Goal: Information Seeking & Learning: Find specific page/section

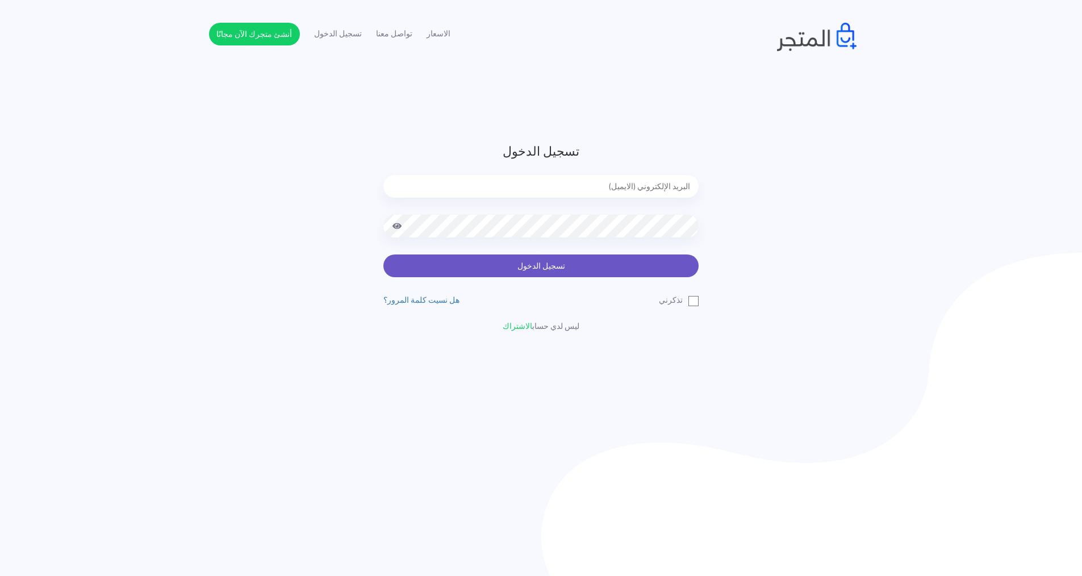
type input "[EMAIL_ADDRESS][DOMAIN_NAME]"
click at [645, 267] on button "تسجيل الدخول" at bounding box center [540, 265] width 315 height 23
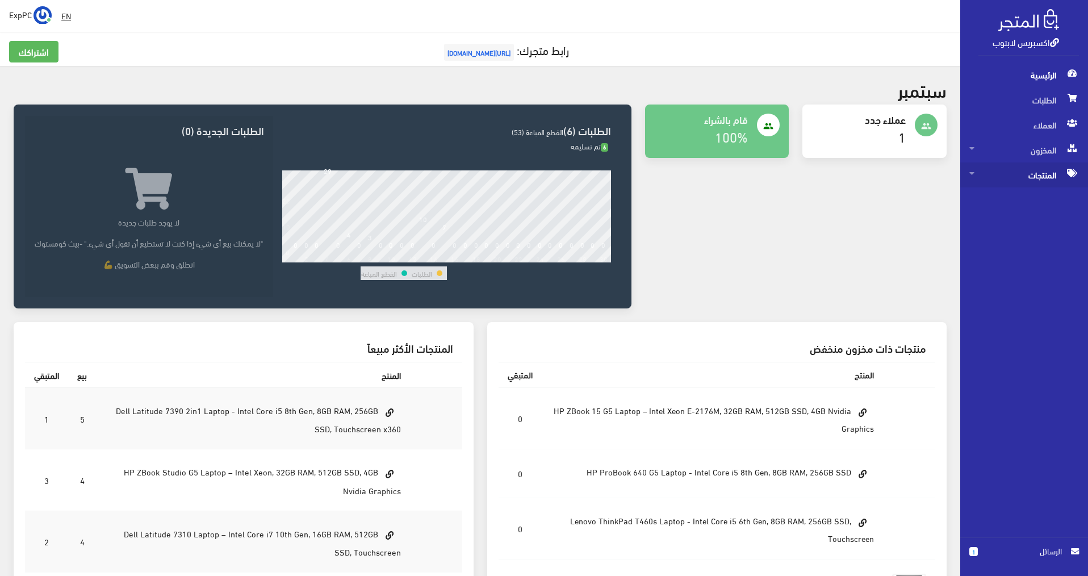
click at [1039, 173] on span "المنتجات" at bounding box center [1024, 174] width 110 height 25
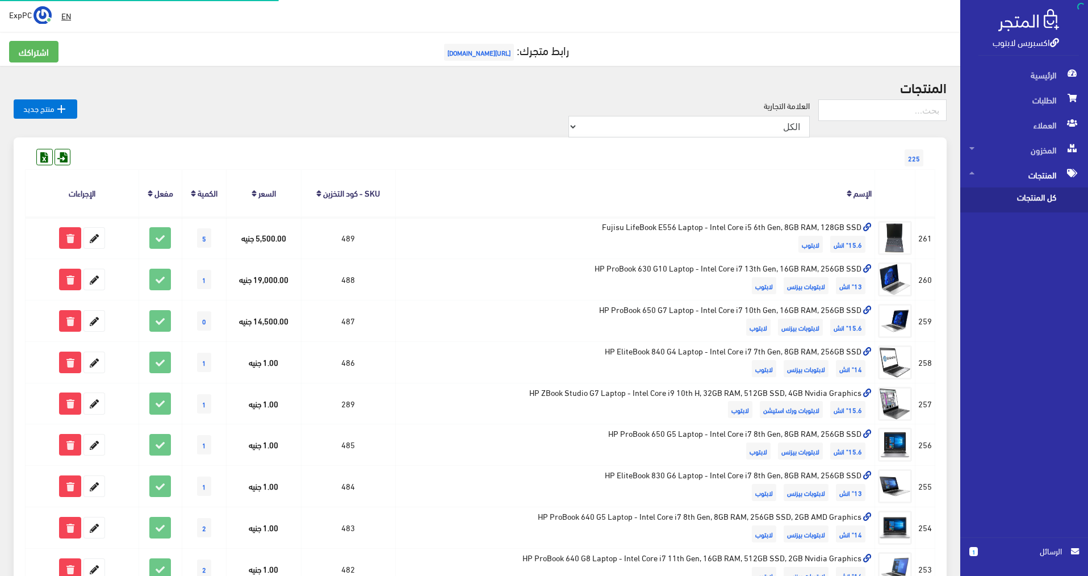
click at [1012, 199] on span "كل المنتجات" at bounding box center [1012, 199] width 86 height 25
click at [888, 116] on input "text" at bounding box center [882, 110] width 128 height 22
type input "ه9"
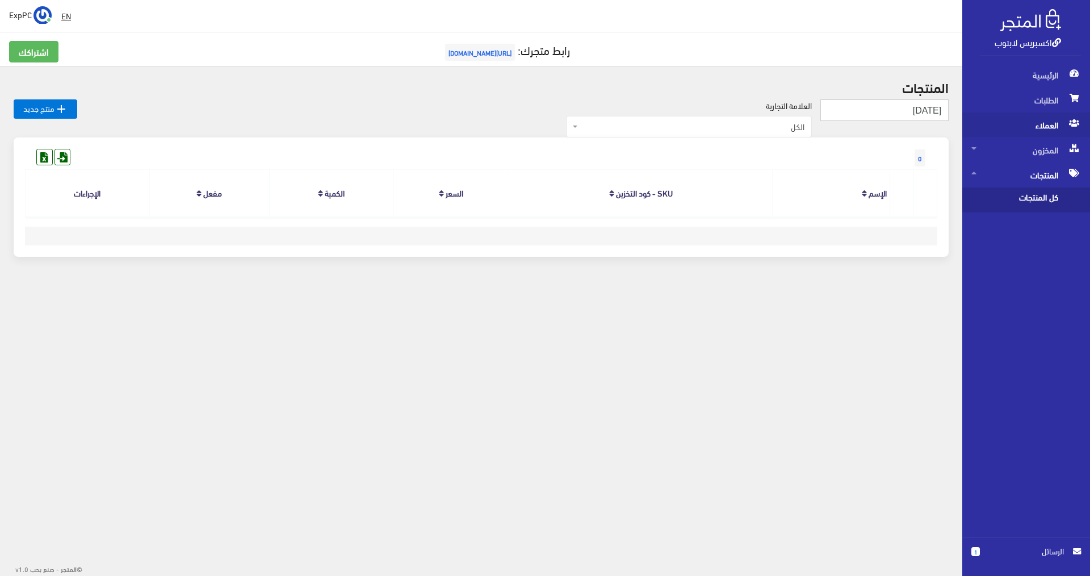
drag, startPoint x: 889, startPoint y: 106, endPoint x: 1036, endPoint y: 127, distance: 148.7
click at [1036, 127] on div "اكسبريس لابتوب الرئيسية الطلبات العملاء 1" at bounding box center [545, 160] width 1090 height 320
type input "i9"
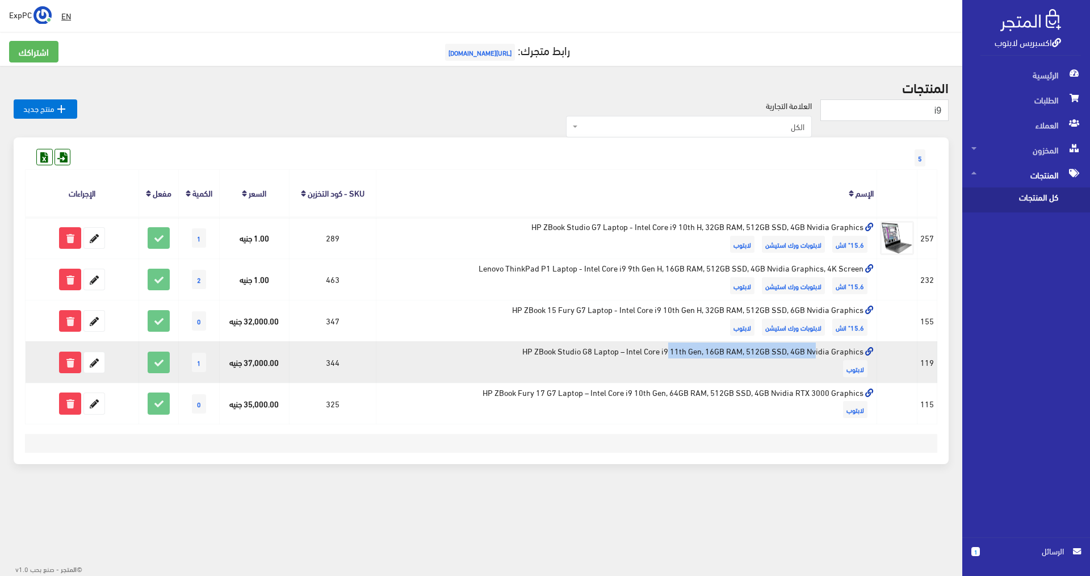
drag, startPoint x: 685, startPoint y: 350, endPoint x: 556, endPoint y: 350, distance: 129.5
click at [556, 350] on td "HP ZBook Studio G8 Laptop – Intel Core i9 11th Gen, 16GB RAM, 512GB SSD, 4GB Nv…" at bounding box center [627, 361] width 501 height 41
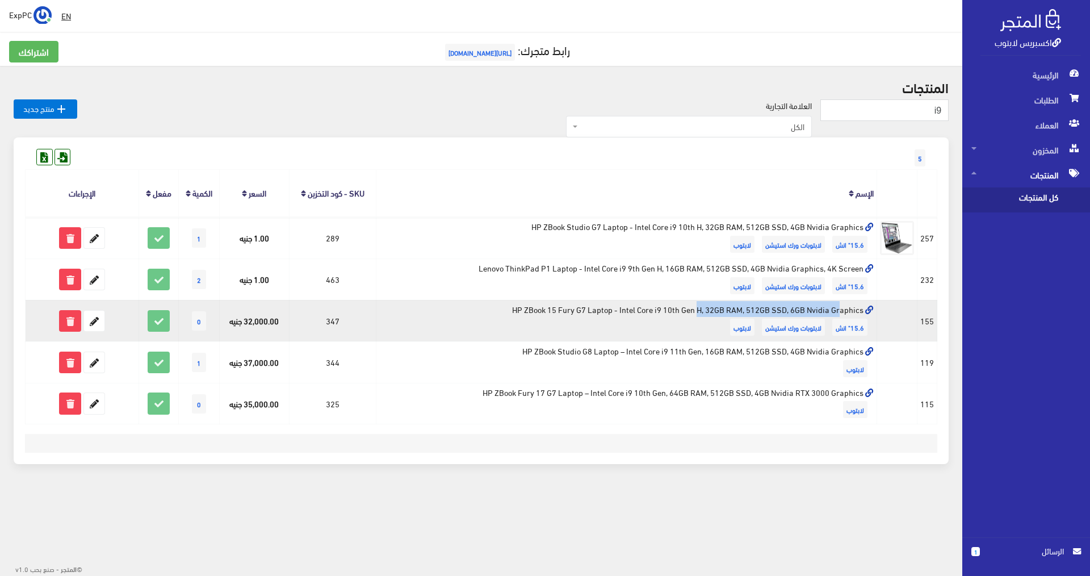
drag, startPoint x: 713, startPoint y: 308, endPoint x: 586, endPoint y: 314, distance: 127.4
click at [586, 314] on td "HP ZBook 15 Fury G7 Laptop - Intel Core i9 10th Gen H, 32GB RAM, 512GB SSD, 6GB…" at bounding box center [627, 320] width 501 height 41
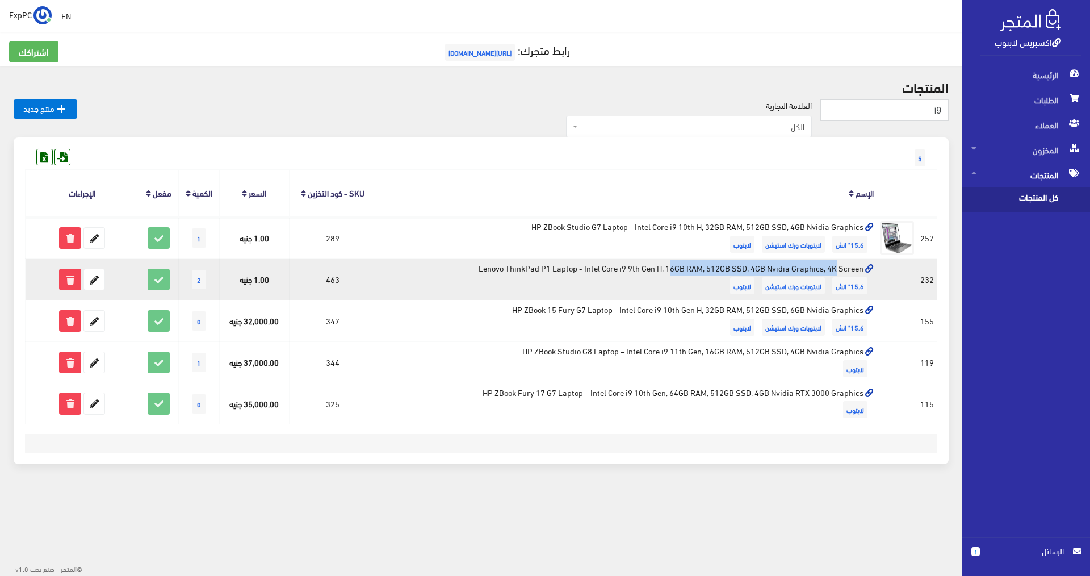
drag, startPoint x: 711, startPoint y: 269, endPoint x: 561, endPoint y: 269, distance: 149.9
click at [561, 269] on td "Lenovo ThinkPad P1 Laptop - Intel Core i9 9th Gen H, 16GB RAM, 512GB SSD, 4GB N…" at bounding box center [627, 279] width 501 height 41
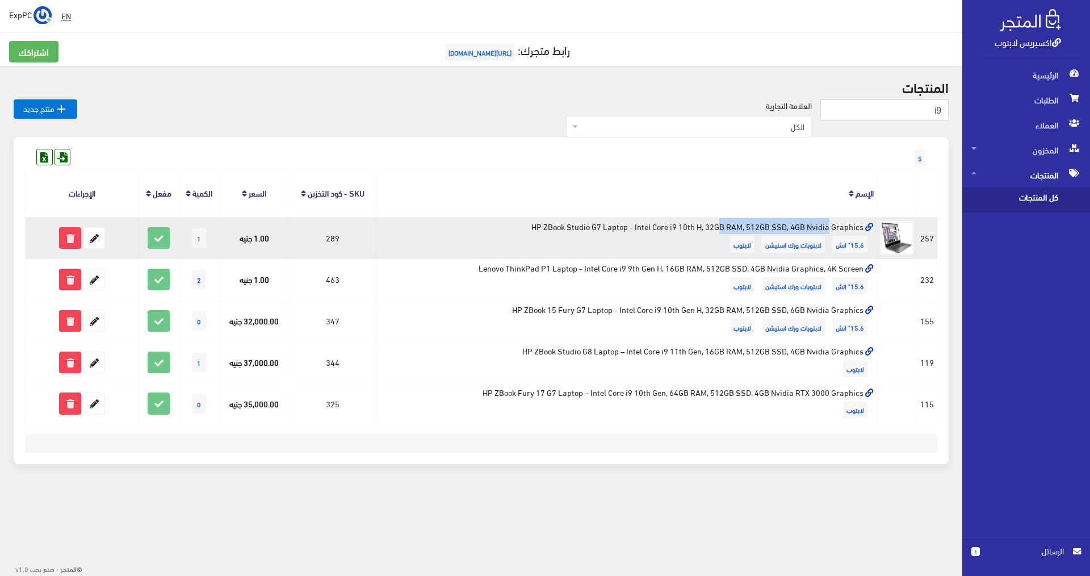
drag, startPoint x: 703, startPoint y: 224, endPoint x: 608, endPoint y: 232, distance: 95.8
click at [608, 232] on td "HP ZBook Studio G7 Laptop - Intel Core i9 10th H, 32GB RAM, 512GB SSD, 4GB Nvid…" at bounding box center [627, 237] width 501 height 41
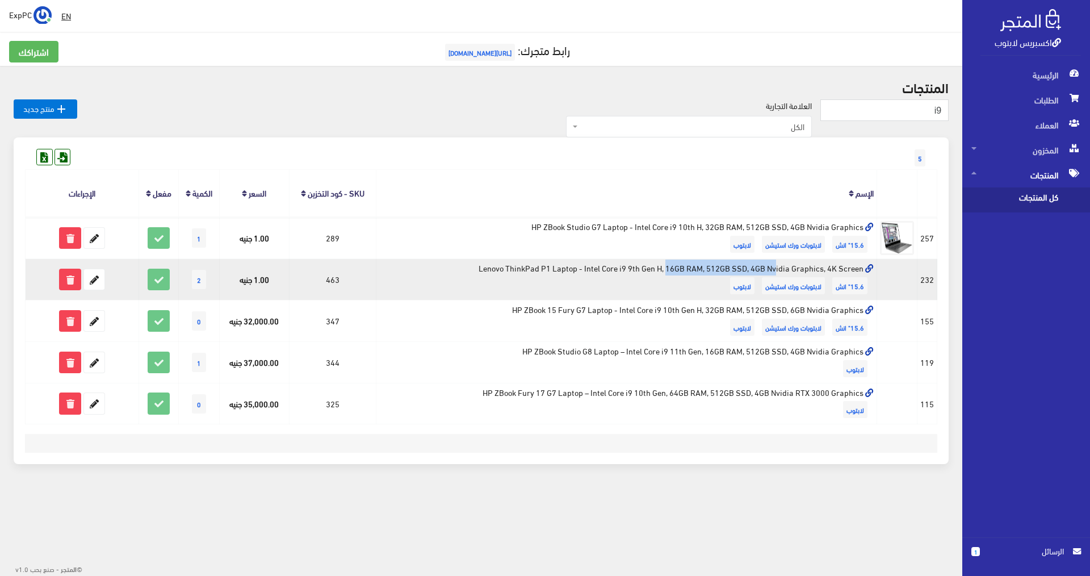
drag, startPoint x: 649, startPoint y: 269, endPoint x: 558, endPoint y: 269, distance: 90.9
click at [558, 269] on td "Lenovo ThinkPad P1 Laptop - Intel Core i9 9th Gen H, 16GB RAM, 512GB SSD, 4GB N…" at bounding box center [627, 279] width 501 height 41
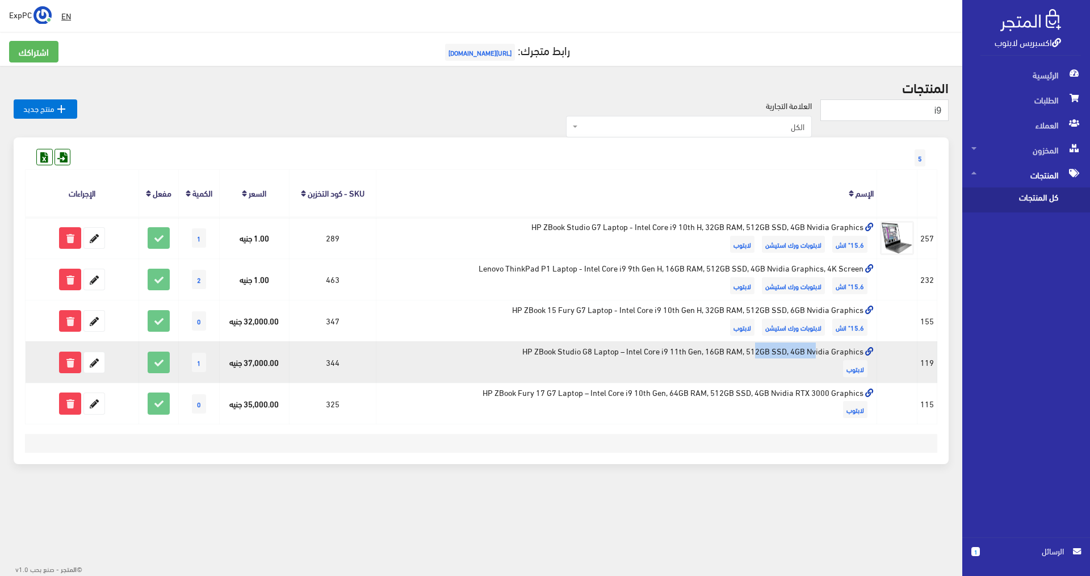
drag, startPoint x: 685, startPoint y: 352, endPoint x: 635, endPoint y: 347, distance: 50.2
click at [635, 347] on td "HP ZBook Studio G8 Laptop – Intel Core i9 11th Gen, 16GB RAM, 512GB SSD, 4GB Nv…" at bounding box center [627, 361] width 501 height 41
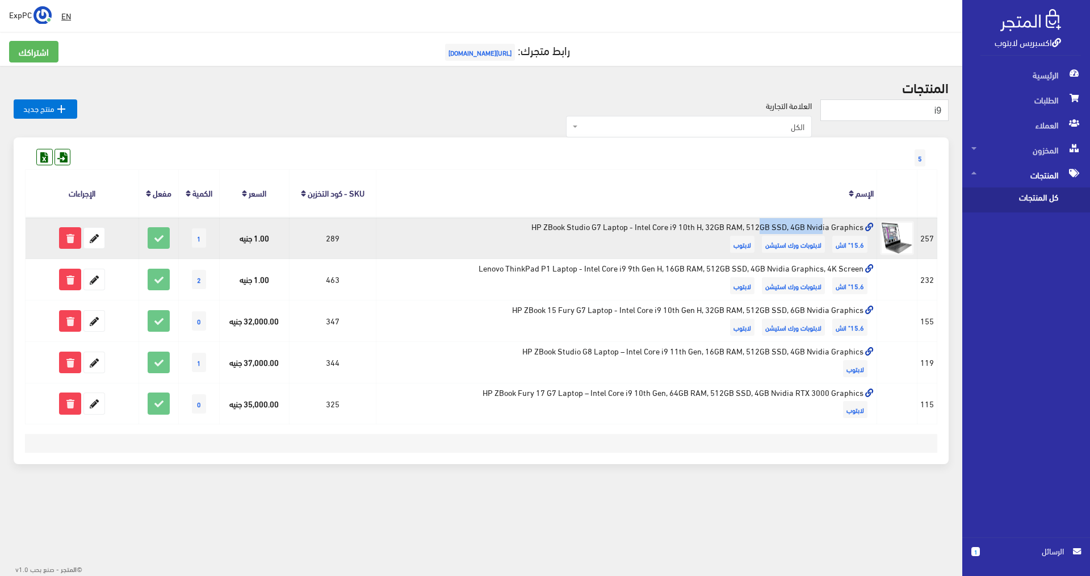
drag, startPoint x: 695, startPoint y: 229, endPoint x: 643, endPoint y: 223, distance: 52.1
click at [643, 223] on td "HP ZBook Studio G7 Laptop - Intel Core i9 10th H, 32GB RAM, 512GB SSD, 4GB Nvid…" at bounding box center [627, 237] width 501 height 41
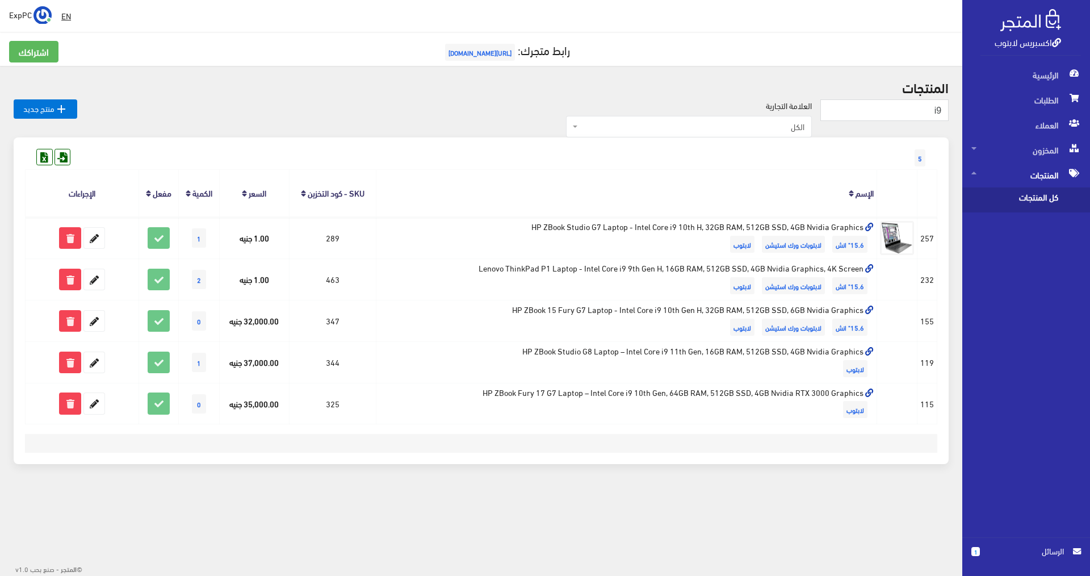
click at [391, 4] on div " EN ExpPC اشتراكي" at bounding box center [481, 16] width 963 height 32
click at [560, 13] on div "EN ExpPC اشتراكي" at bounding box center [481, 16] width 944 height 20
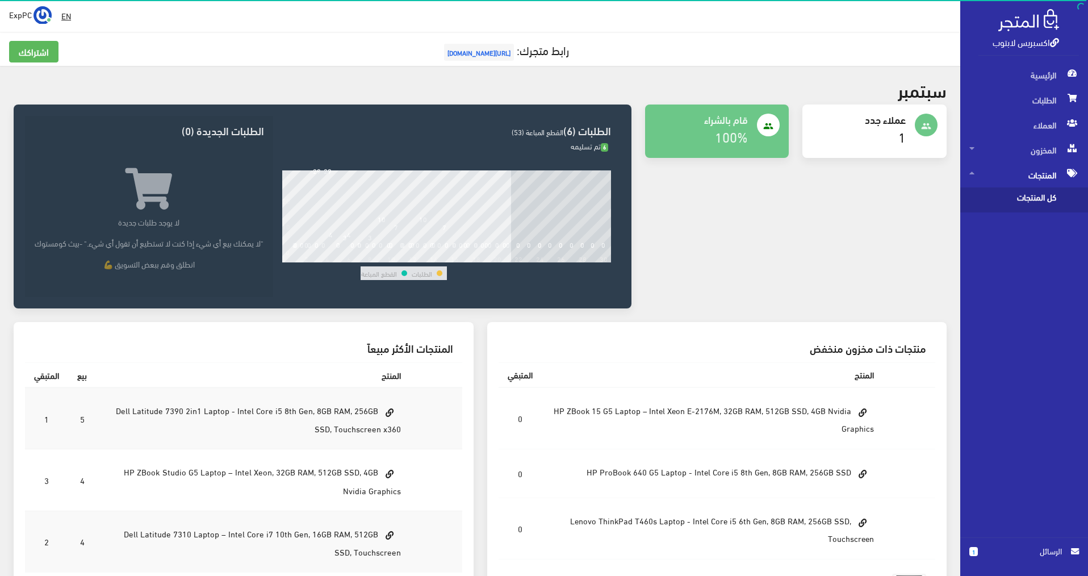
click at [831, 200] on span "كل المنتجات" at bounding box center [1012, 199] width 86 height 25
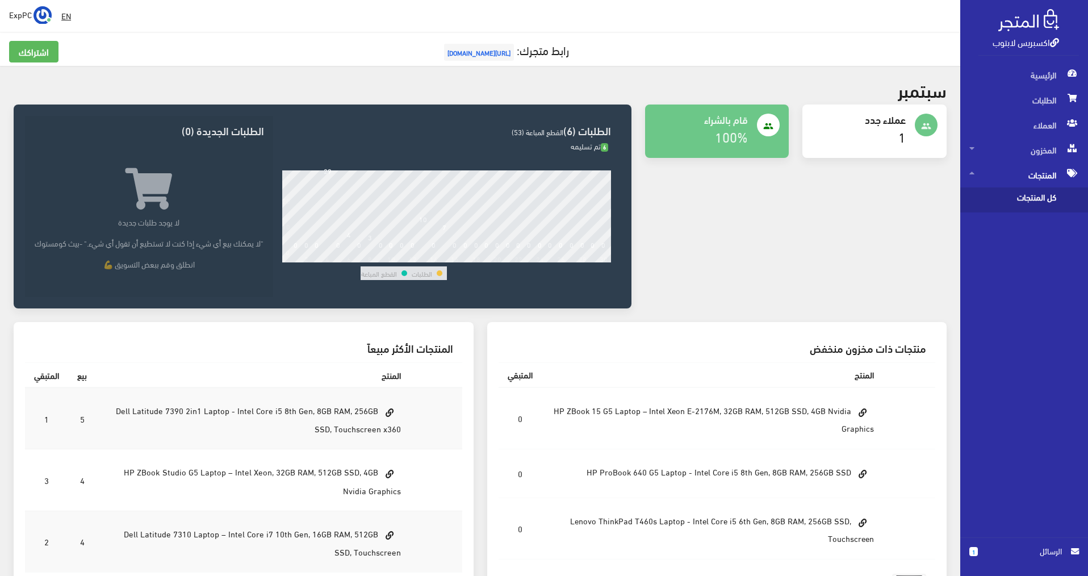
click at [831, 198] on span "كل المنتجات" at bounding box center [1012, 199] width 86 height 25
click at [831, 178] on span "المنتجات" at bounding box center [1024, 174] width 110 height 25
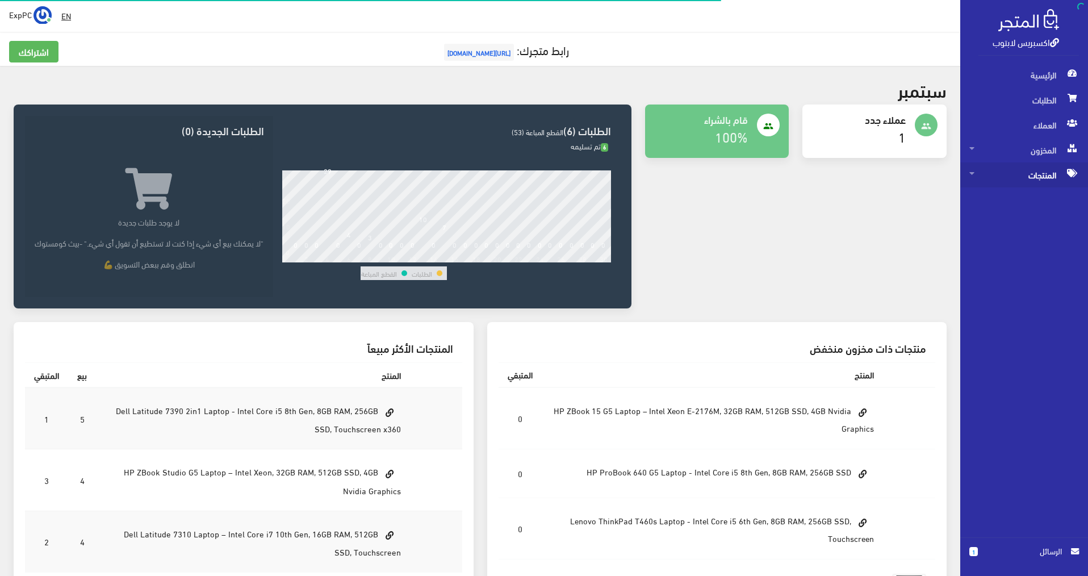
click at [831, 178] on span "المنتجات" at bounding box center [1024, 174] width 110 height 25
click at [831, 200] on span "كل المنتجات" at bounding box center [1012, 199] width 86 height 25
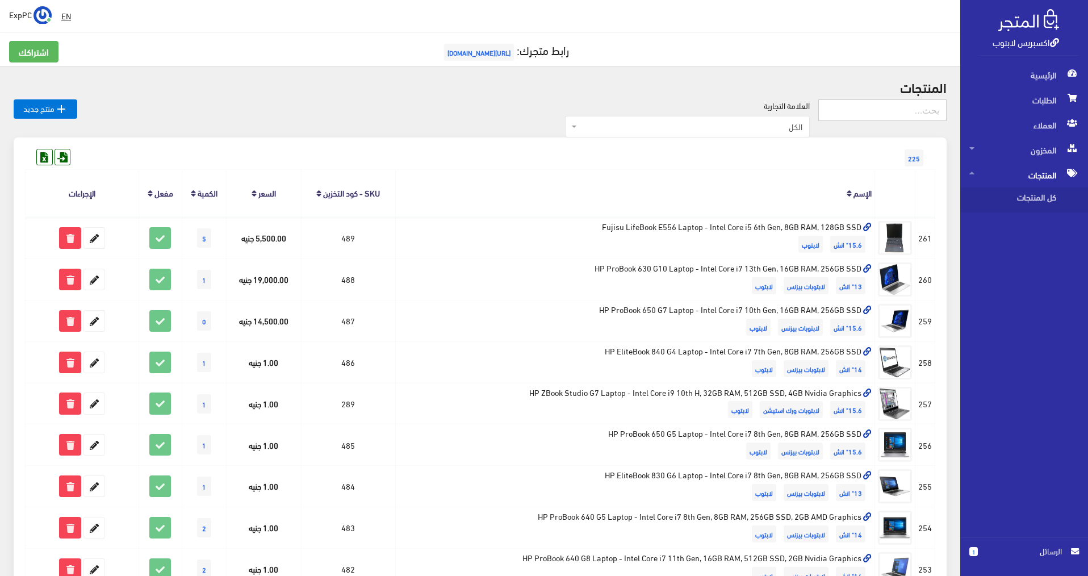
click at [831, 116] on input "text" at bounding box center [882, 110] width 128 height 22
click at [831, 109] on input "text" at bounding box center [882, 110] width 128 height 22
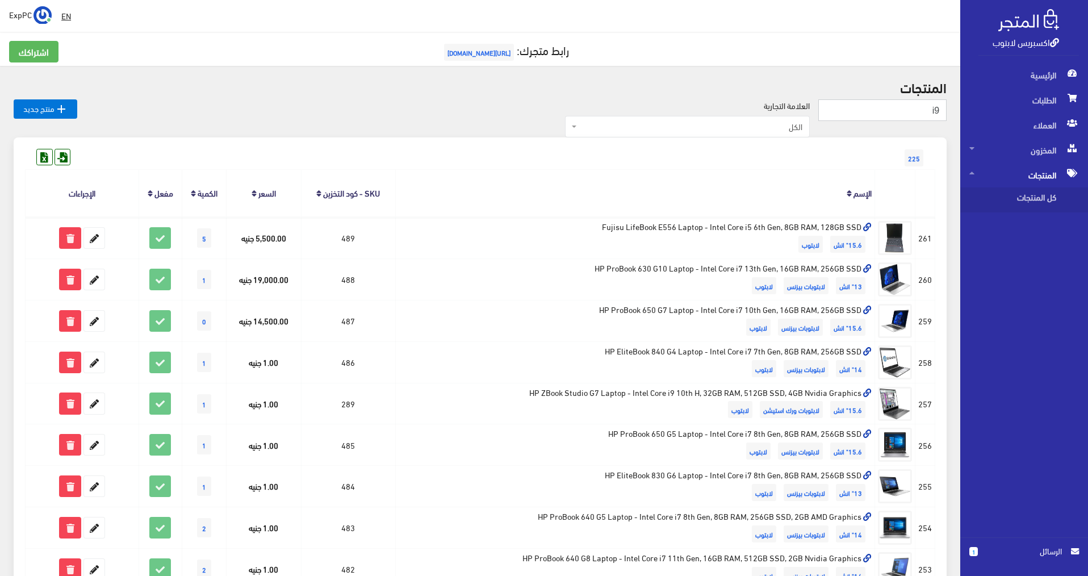
type input "i9"
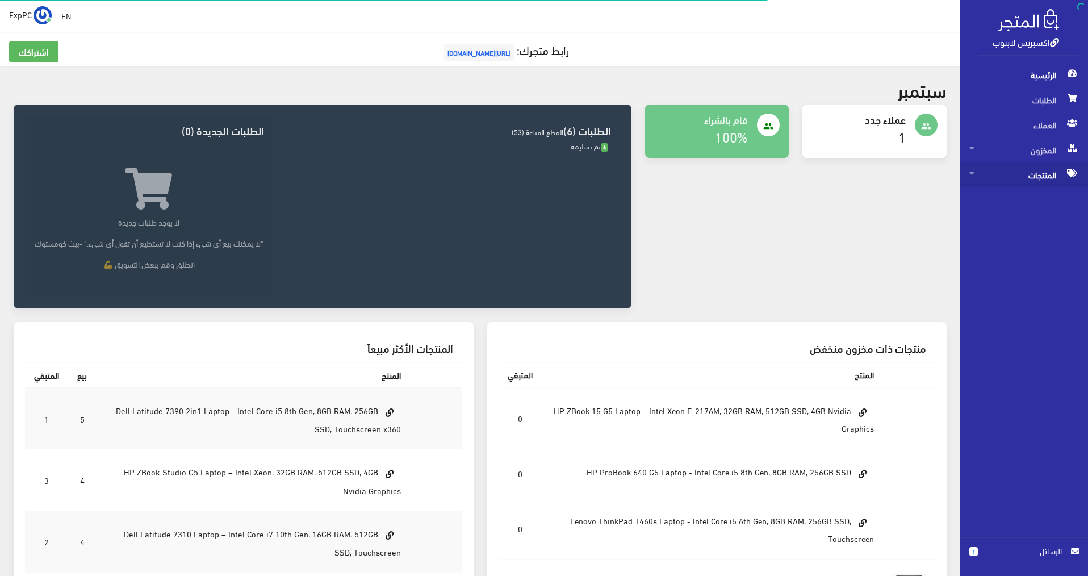
click at [1036, 173] on span "المنتجات" at bounding box center [1024, 174] width 110 height 25
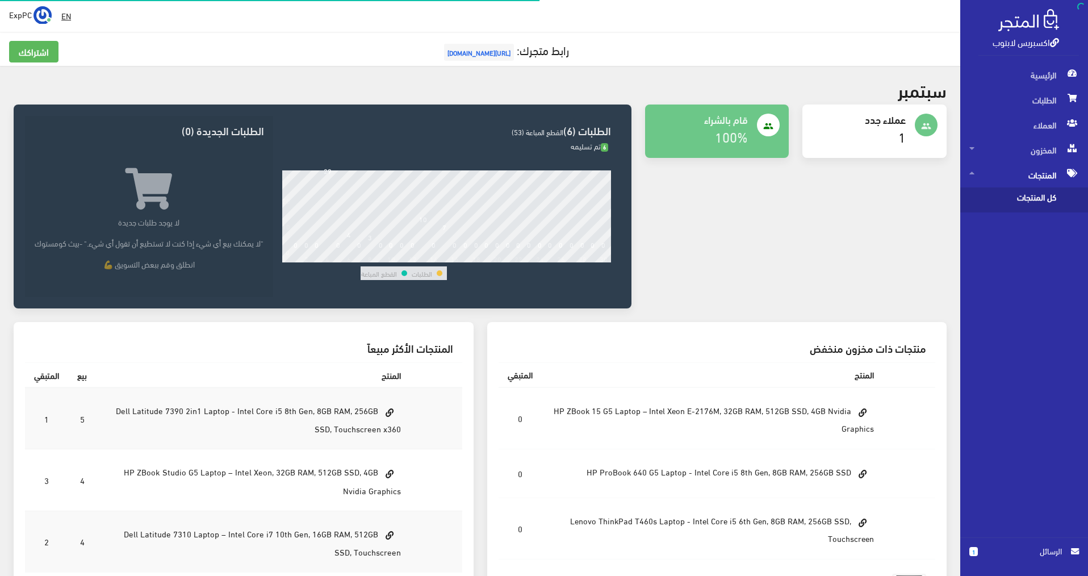
click at [1021, 200] on span "كل المنتجات" at bounding box center [1012, 199] width 86 height 25
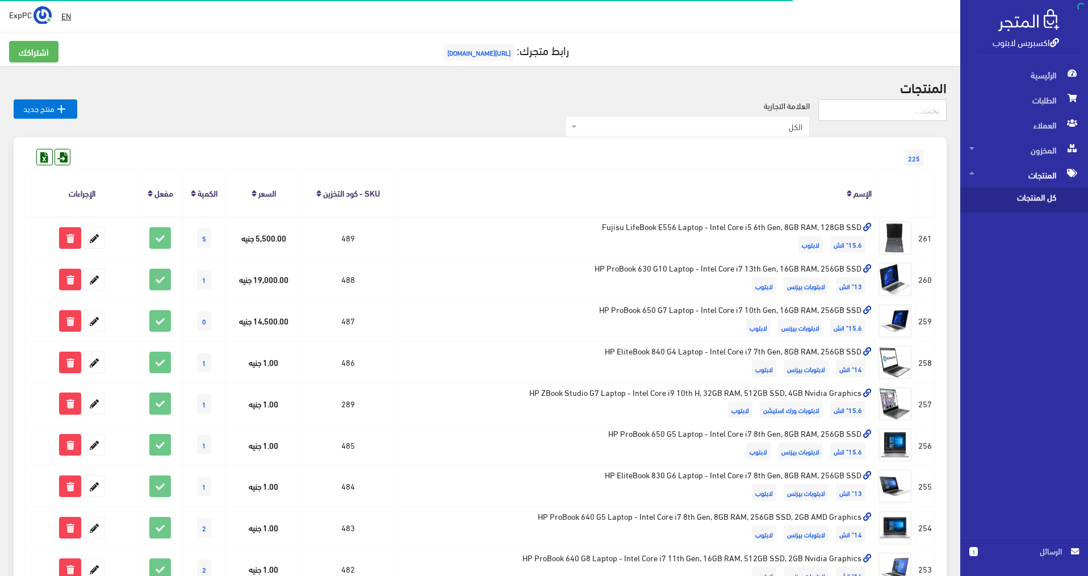
click at [897, 115] on input "text" at bounding box center [882, 110] width 128 height 22
type input "w3w"
